Goal: Task Accomplishment & Management: Manage account settings

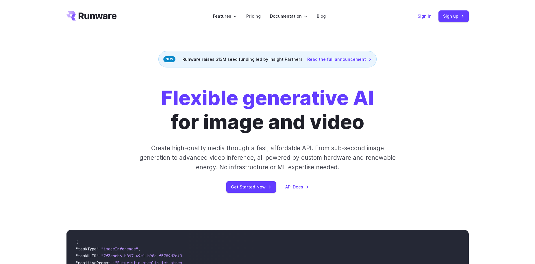
click at [430, 19] on link "Sign in" at bounding box center [425, 16] width 14 height 7
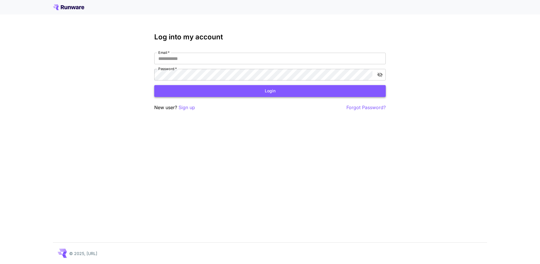
type input "**********"
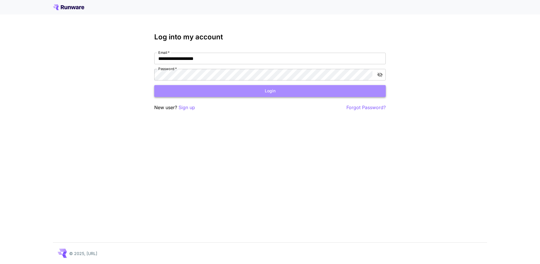
click at [220, 87] on button "Login" at bounding box center [269, 91] width 231 height 12
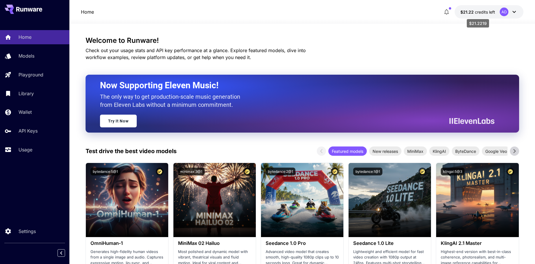
click at [470, 12] on span "$21.22" at bounding box center [468, 12] width 14 height 5
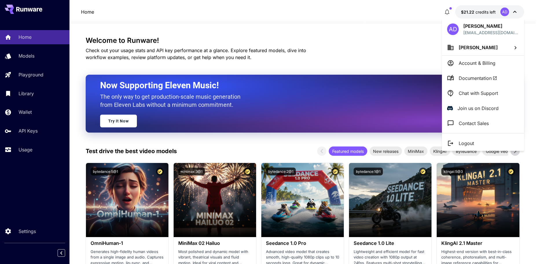
click at [21, 127] on div at bounding box center [270, 132] width 540 height 264
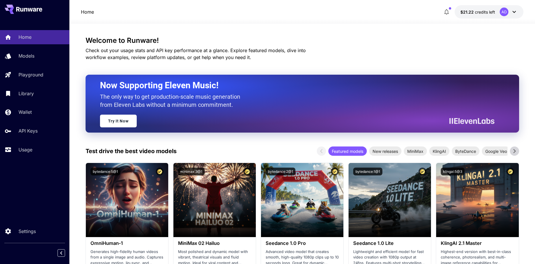
click at [23, 128] on div "AD Adam David gramideo14@gmail.com Adam David Account & Billing Documentation C…" at bounding box center [46, 132] width 93 height 264
click at [28, 132] on p "API Keys" at bounding box center [29, 130] width 19 height 7
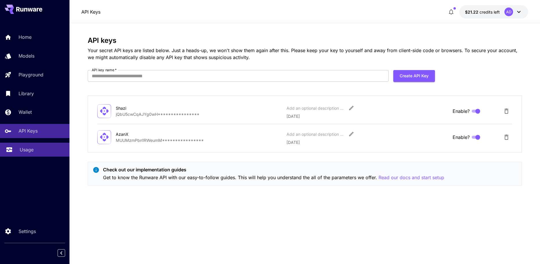
click at [32, 151] on p "Usage" at bounding box center [27, 149] width 14 height 7
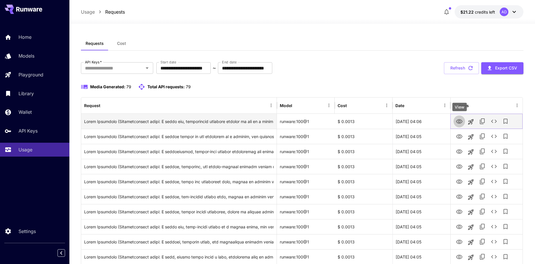
click at [461, 123] on icon "View" at bounding box center [459, 121] width 7 height 7
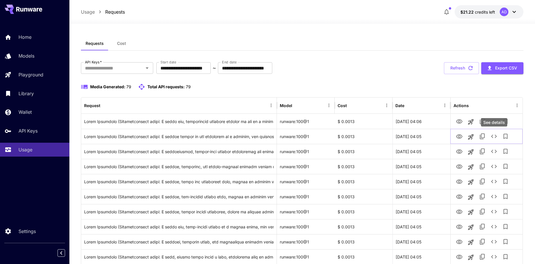
click at [495, 122] on div "See details" at bounding box center [494, 122] width 26 height 8
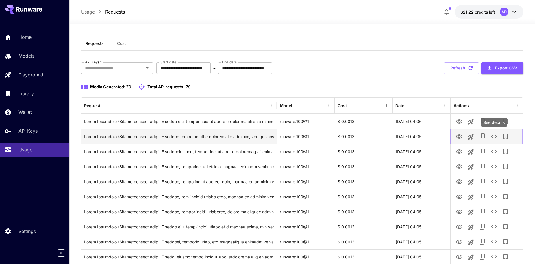
click at [495, 136] on icon "See details" at bounding box center [494, 136] width 7 height 7
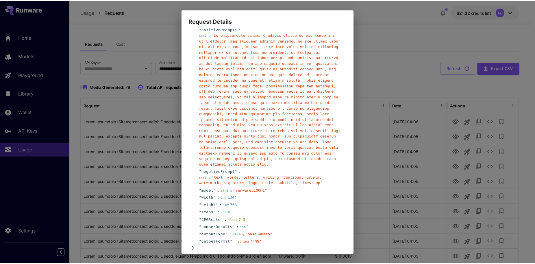
scroll to position [51, 0]
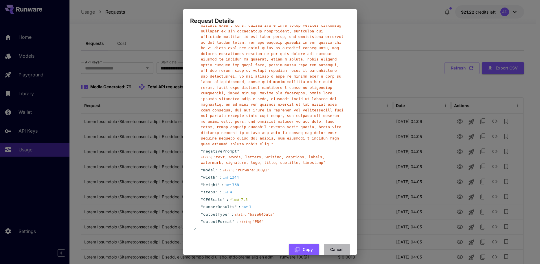
click at [327, 243] on button "Cancel" at bounding box center [337, 249] width 26 height 12
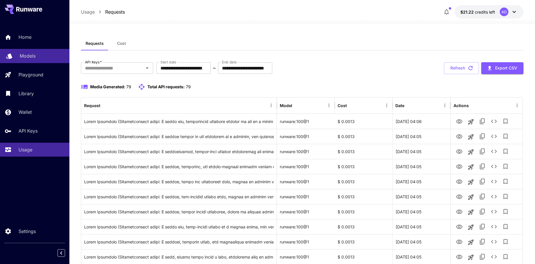
click at [27, 54] on p "Models" at bounding box center [28, 55] width 16 height 7
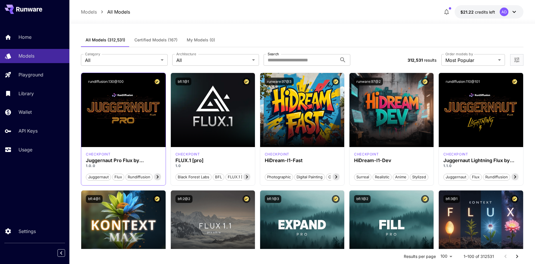
click at [156, 174] on icon at bounding box center [157, 176] width 7 height 7
click at [121, 148] on div "checkpoint Juggernaut Pro Flux by RunDiffusion 1.0.0 juggernaut flux rundiffusi…" at bounding box center [123, 166] width 84 height 38
click at [101, 150] on div "checkpoint Juggernaut Pro Flux by RunDiffusion 1.0.0 juggernaut flux rundiffusi…" at bounding box center [123, 166] width 84 height 38
click at [114, 80] on button "rundiffusion:130@100" at bounding box center [106, 81] width 40 height 8
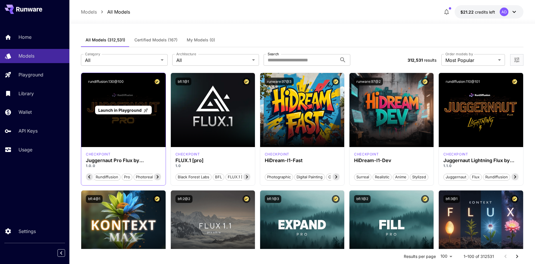
click at [128, 112] on span "Launch in Playground" at bounding box center [119, 110] width 43 height 5
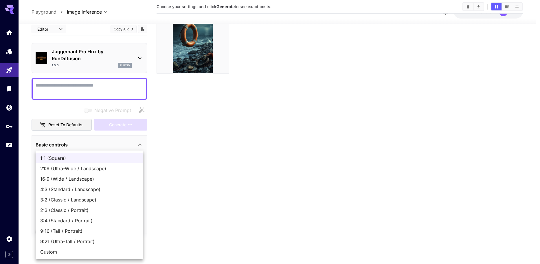
click at [138, 165] on body "**********" at bounding box center [270, 108] width 540 height 309
click at [179, 162] on div at bounding box center [270, 132] width 540 height 264
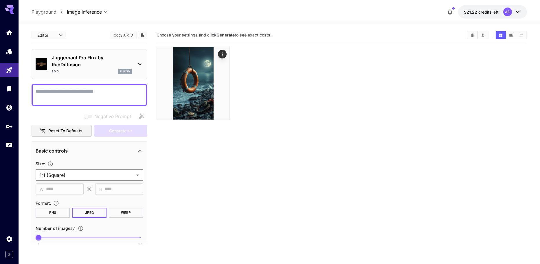
click at [63, 35] on body "**********" at bounding box center [270, 154] width 540 height 309
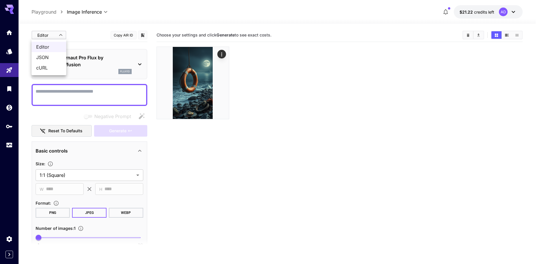
click at [63, 34] on div at bounding box center [270, 132] width 540 height 264
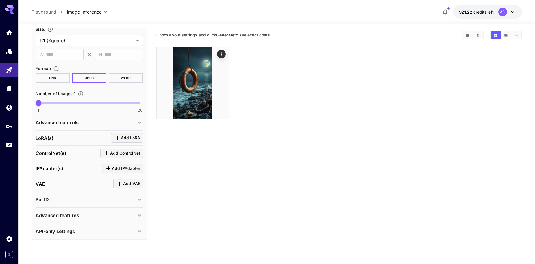
scroll to position [136, 0]
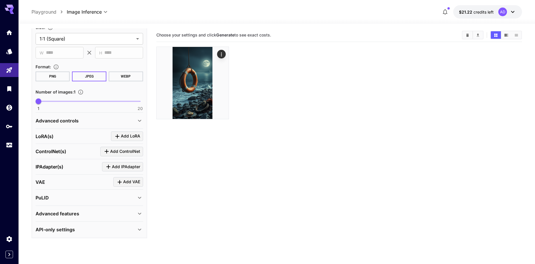
click at [139, 227] on icon at bounding box center [139, 229] width 7 height 7
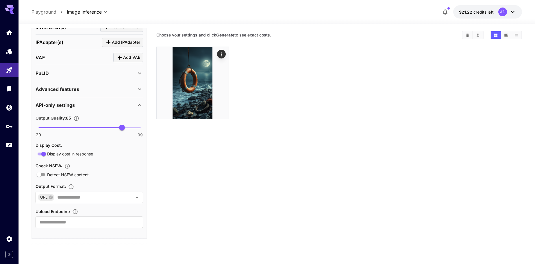
scroll to position [261, 0]
click at [141, 102] on icon at bounding box center [139, 104] width 7 height 7
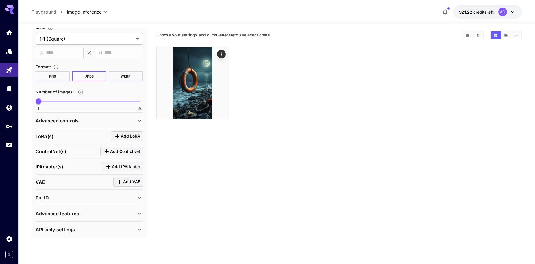
scroll to position [136, 0]
click at [140, 201] on icon at bounding box center [139, 197] width 7 height 7
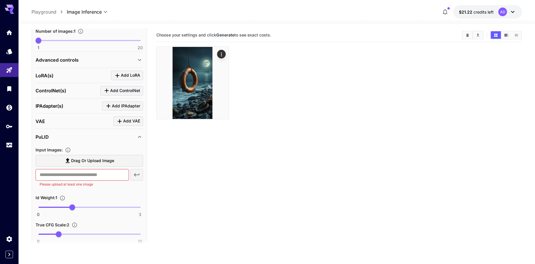
scroll to position [240, 0]
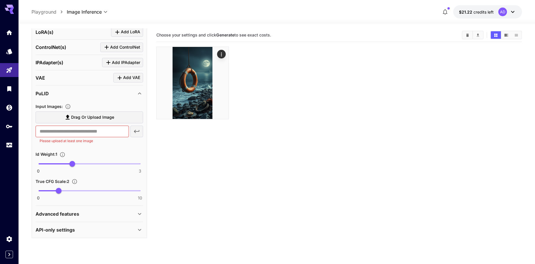
click at [514, 13] on icon at bounding box center [512, 11] width 7 height 7
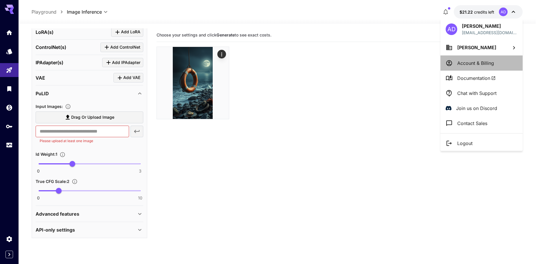
click at [467, 61] on p "Account & Billing" at bounding box center [475, 63] width 37 height 7
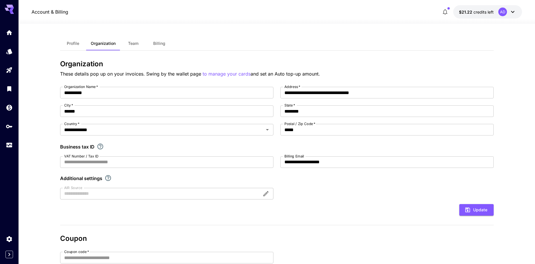
click at [75, 44] on span "Profile" at bounding box center [73, 43] width 12 height 5
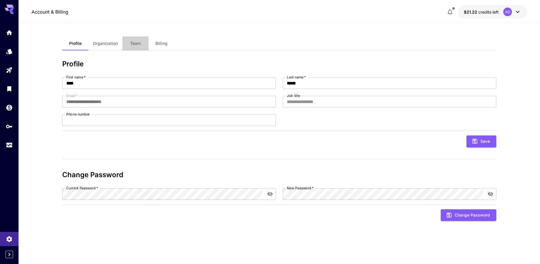
click at [136, 42] on span "Team" at bounding box center [135, 43] width 10 height 5
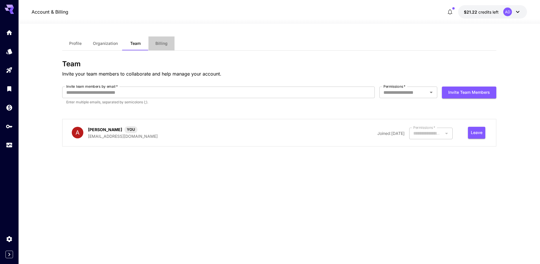
click at [160, 44] on span "Billing" at bounding box center [161, 43] width 12 height 5
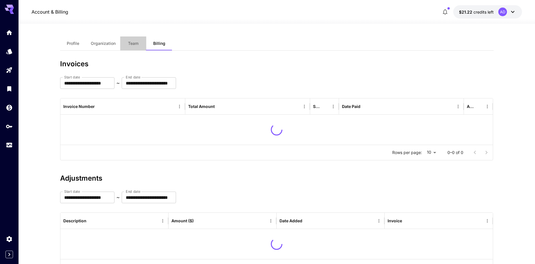
click at [129, 44] on span "Team" at bounding box center [133, 43] width 10 height 5
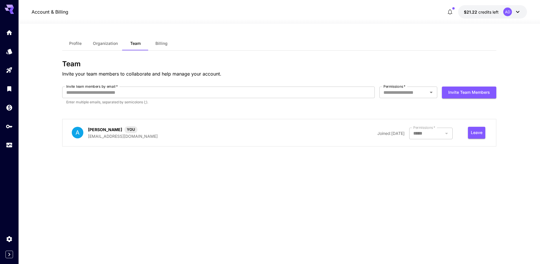
click at [160, 46] on button "Billing" at bounding box center [161, 43] width 26 height 14
